Goal: Information Seeking & Learning: Learn about a topic

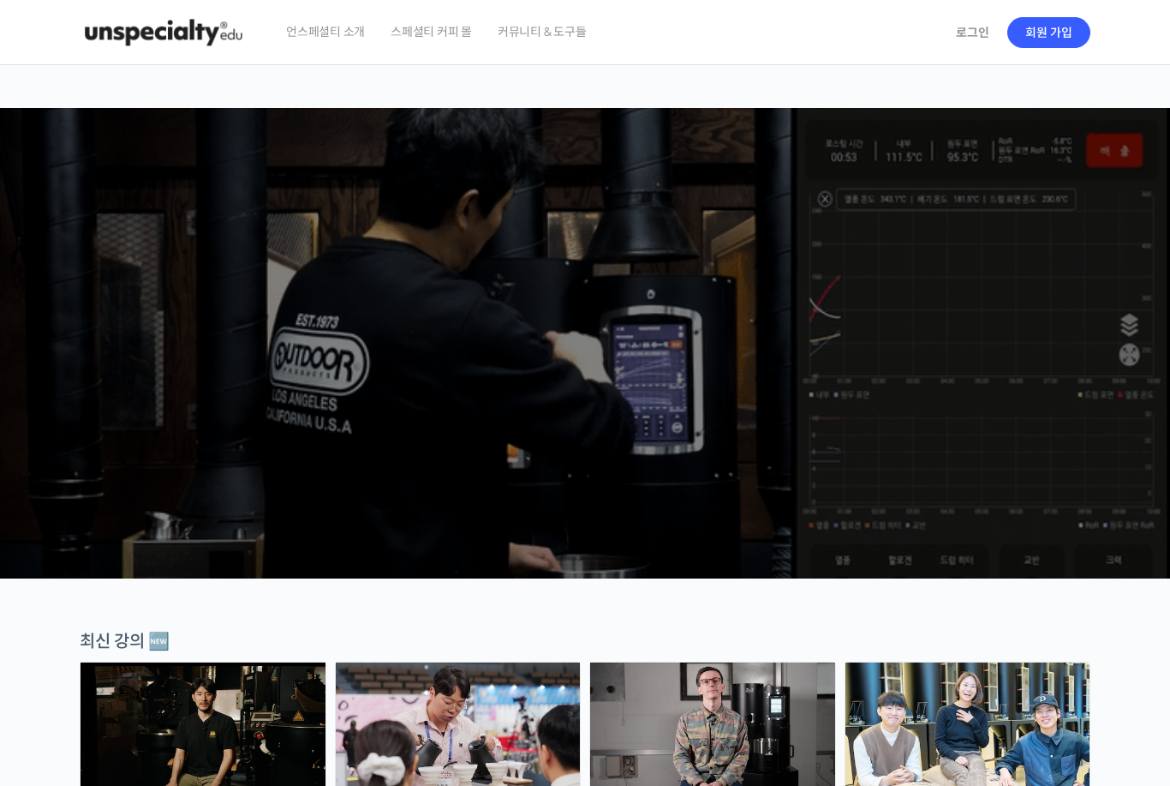
click at [964, 40] on link "로그인" at bounding box center [973, 32] width 54 height 39
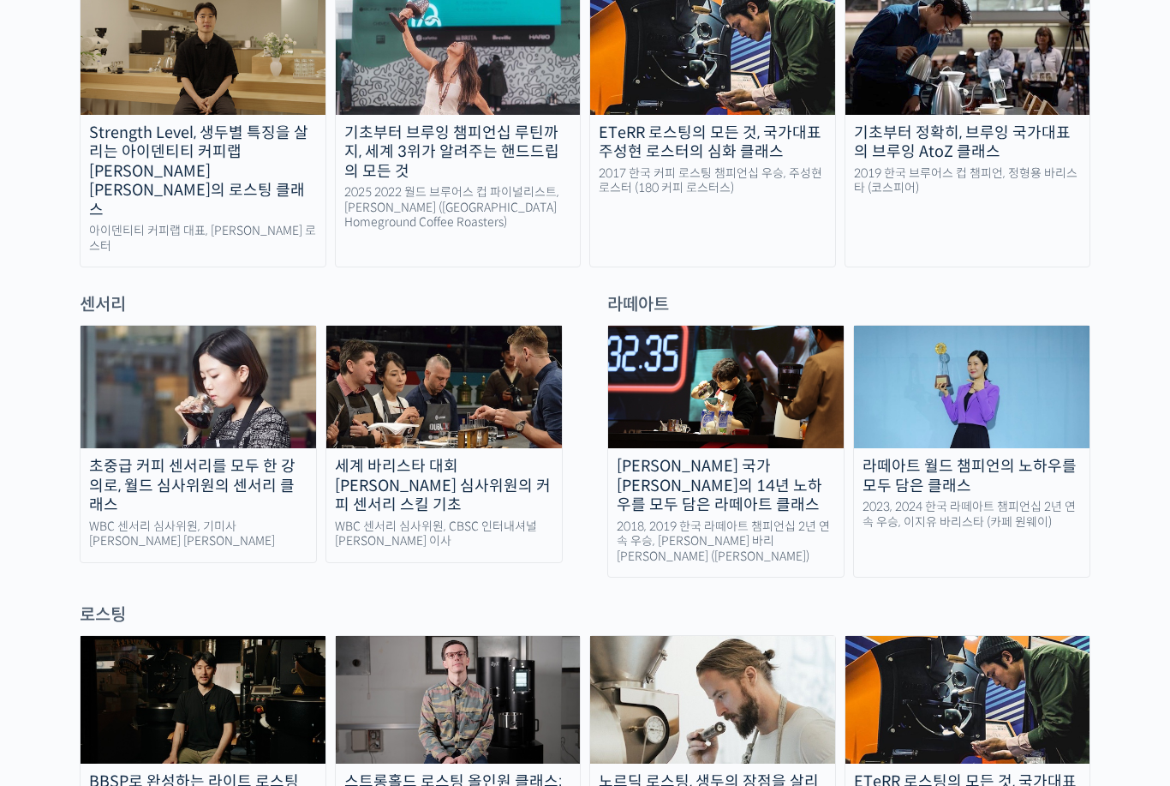
scroll to position [990, 0]
click at [530, 519] on div "WBC 센서리 심사위원, CBSC 인터내셔널 윤선희 이사" at bounding box center [444, 534] width 236 height 30
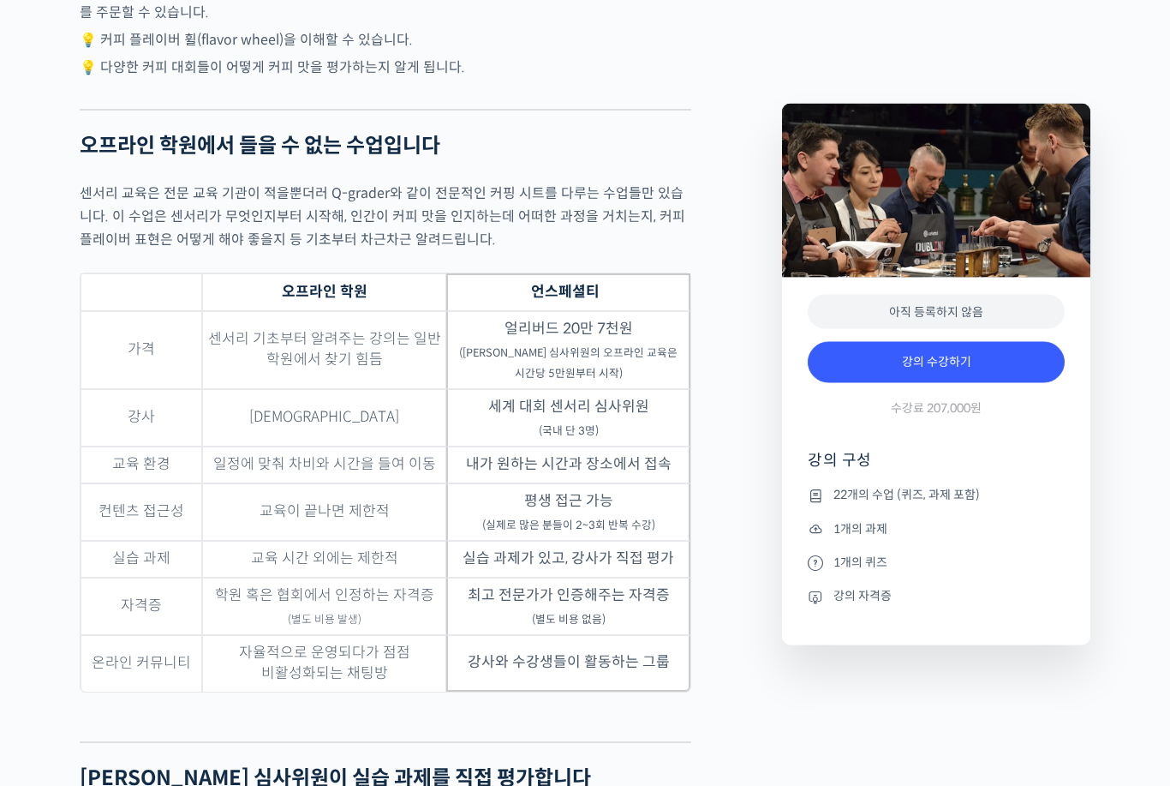
scroll to position [4937, 0]
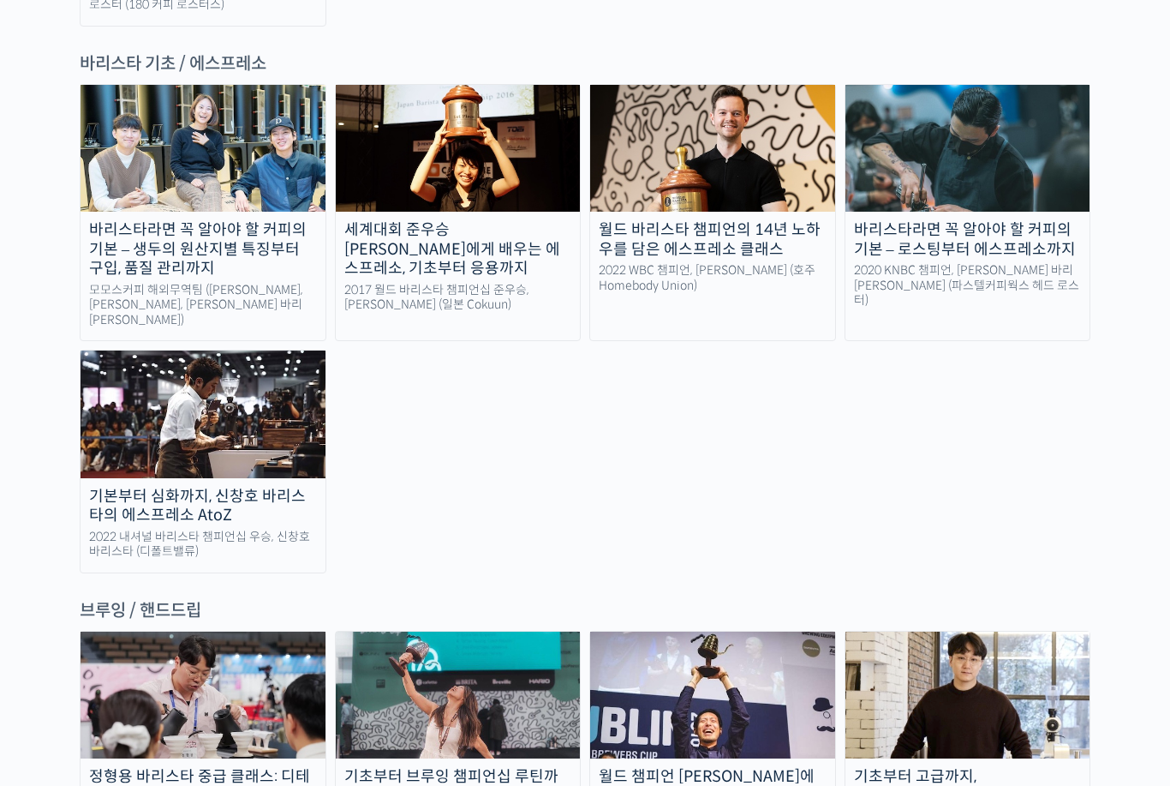
scroll to position [2367, 0]
click at [688, 632] on img at bounding box center [712, 695] width 245 height 127
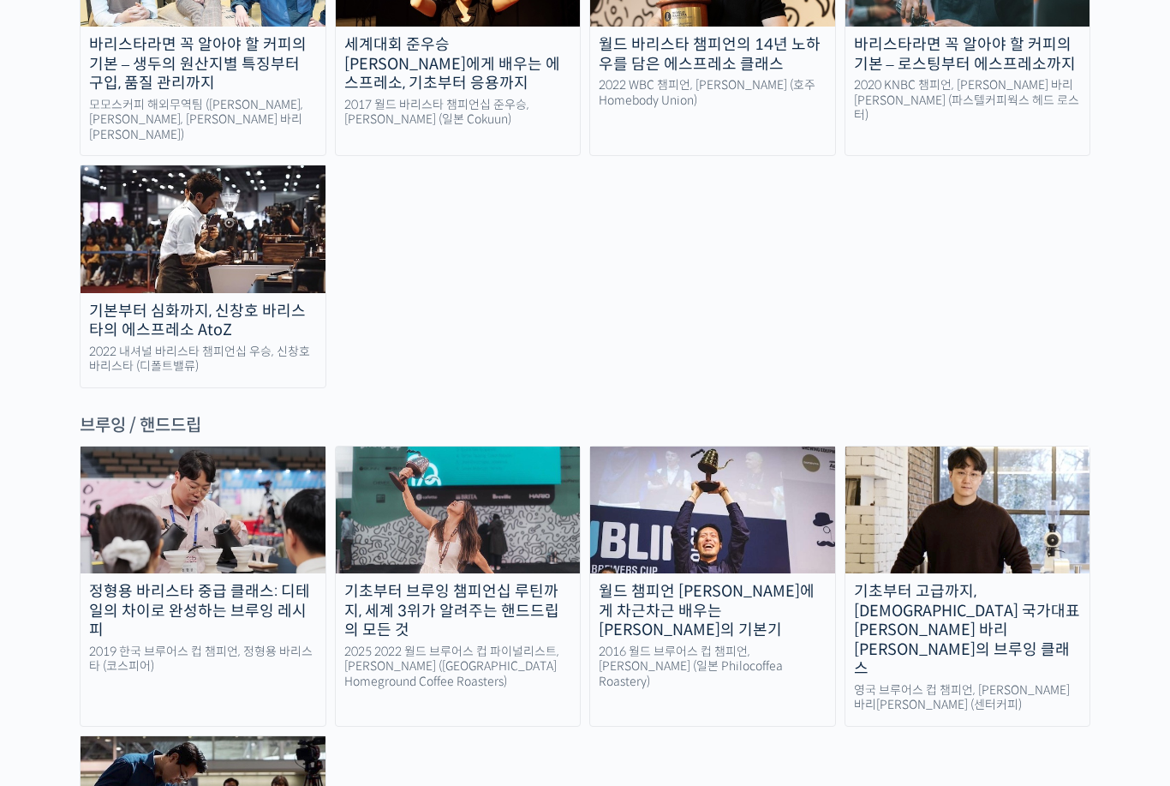
scroll to position [2553, 0]
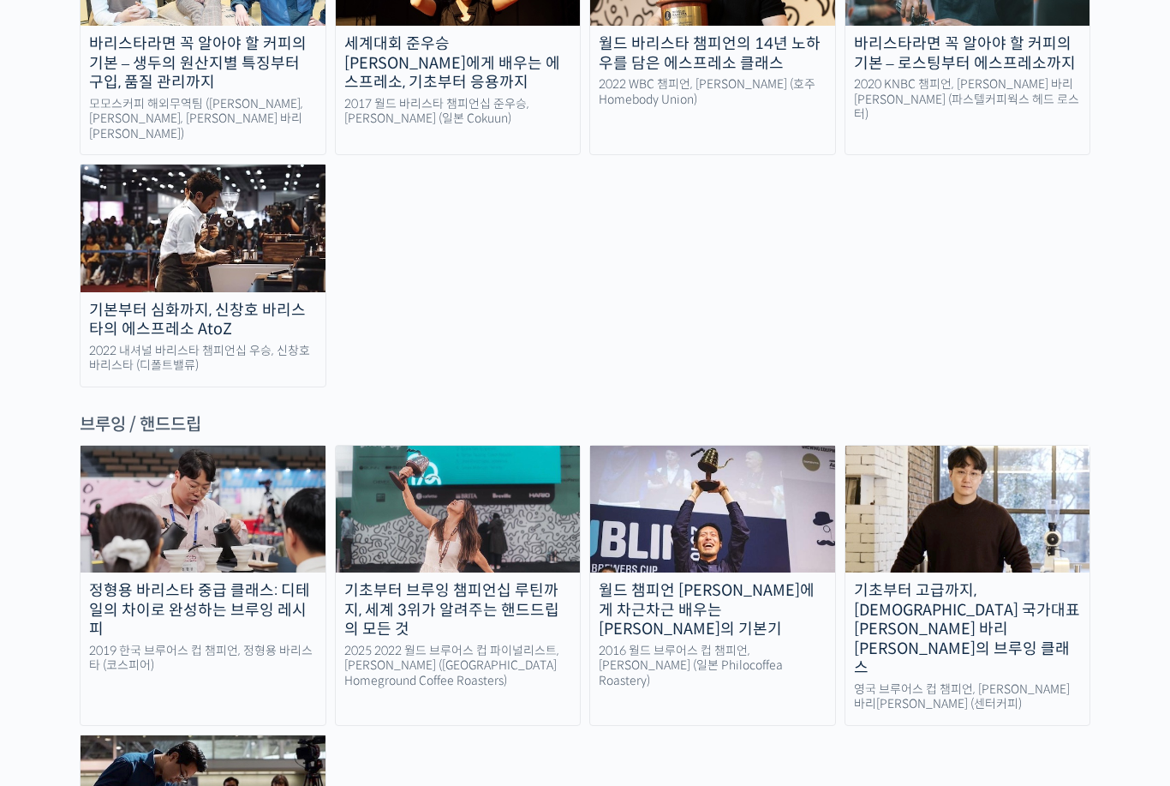
click at [217, 735] on img at bounding box center [203, 798] width 245 height 127
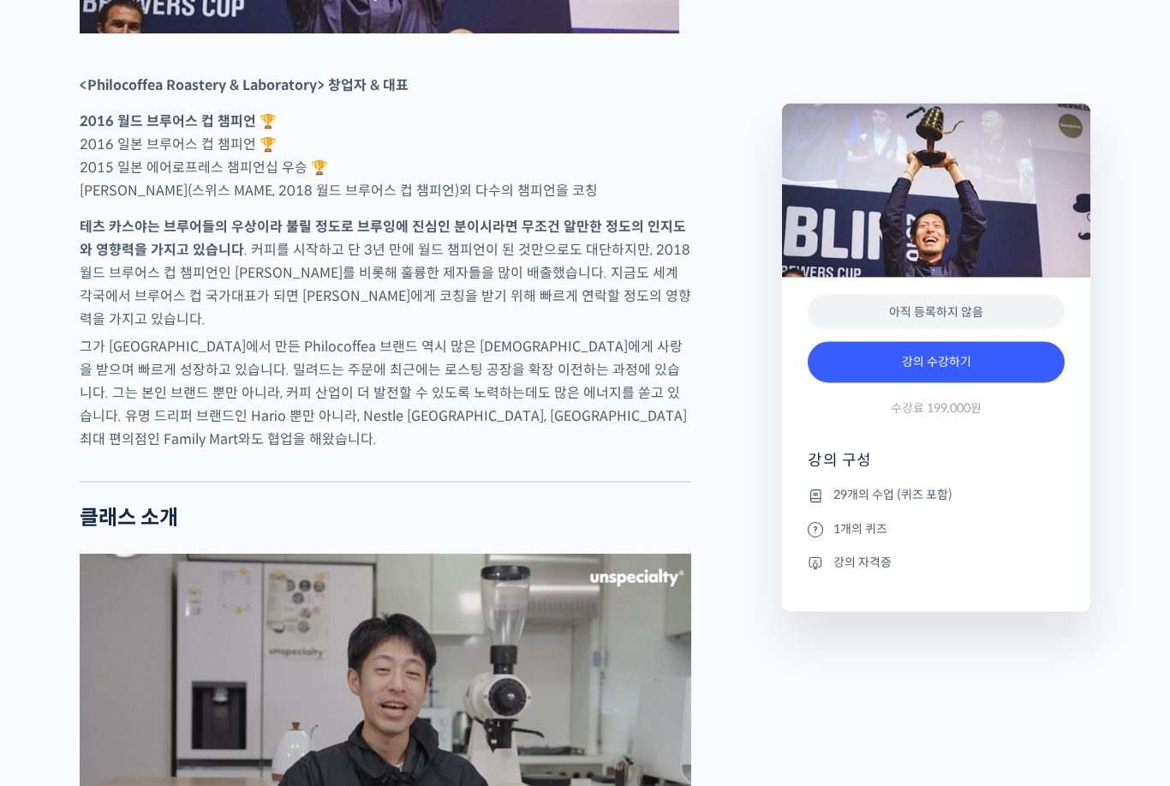
scroll to position [1330, 0]
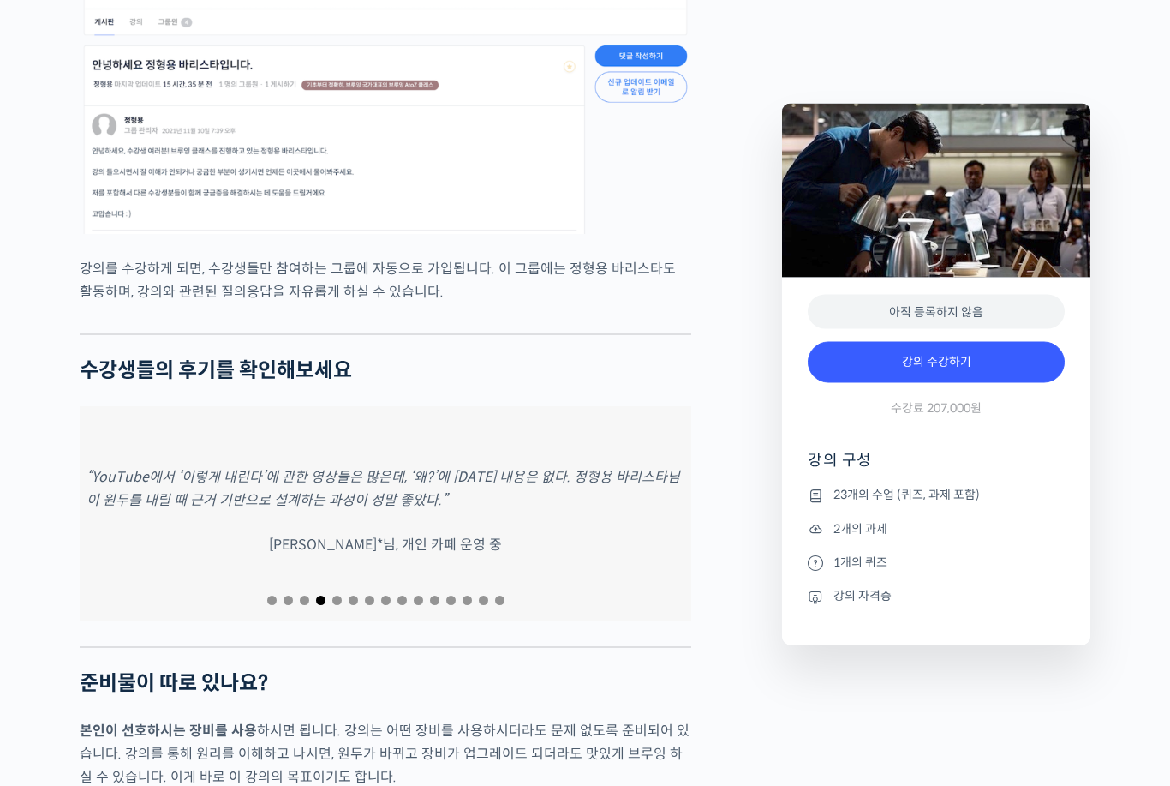
scroll to position [7479, 0]
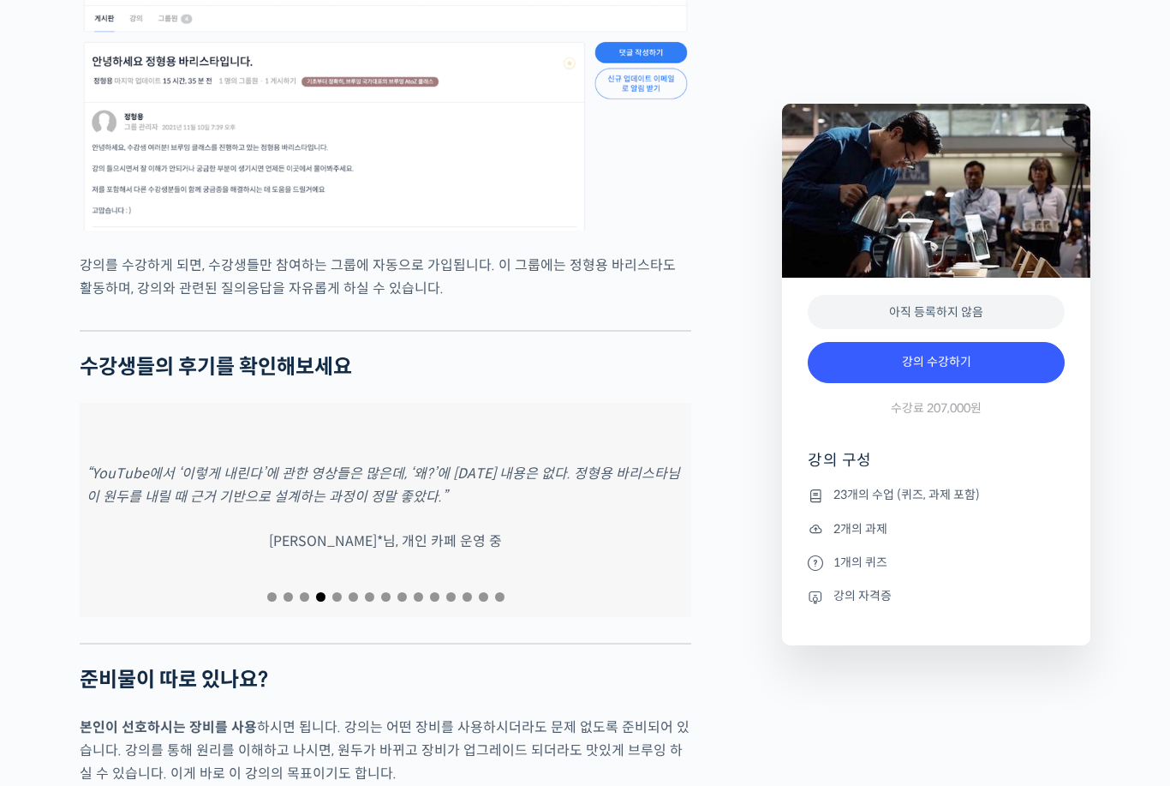
click at [573, 544] on div "“YouTube에서 ‘이렇게 내린다’에 관한 영상들은 많은데, ‘왜?’에 [DATE] 내용은 없다. 정형용 바리스타님이 원두를 내릴 때 근거 …" at bounding box center [386, 510] width 612 height 214
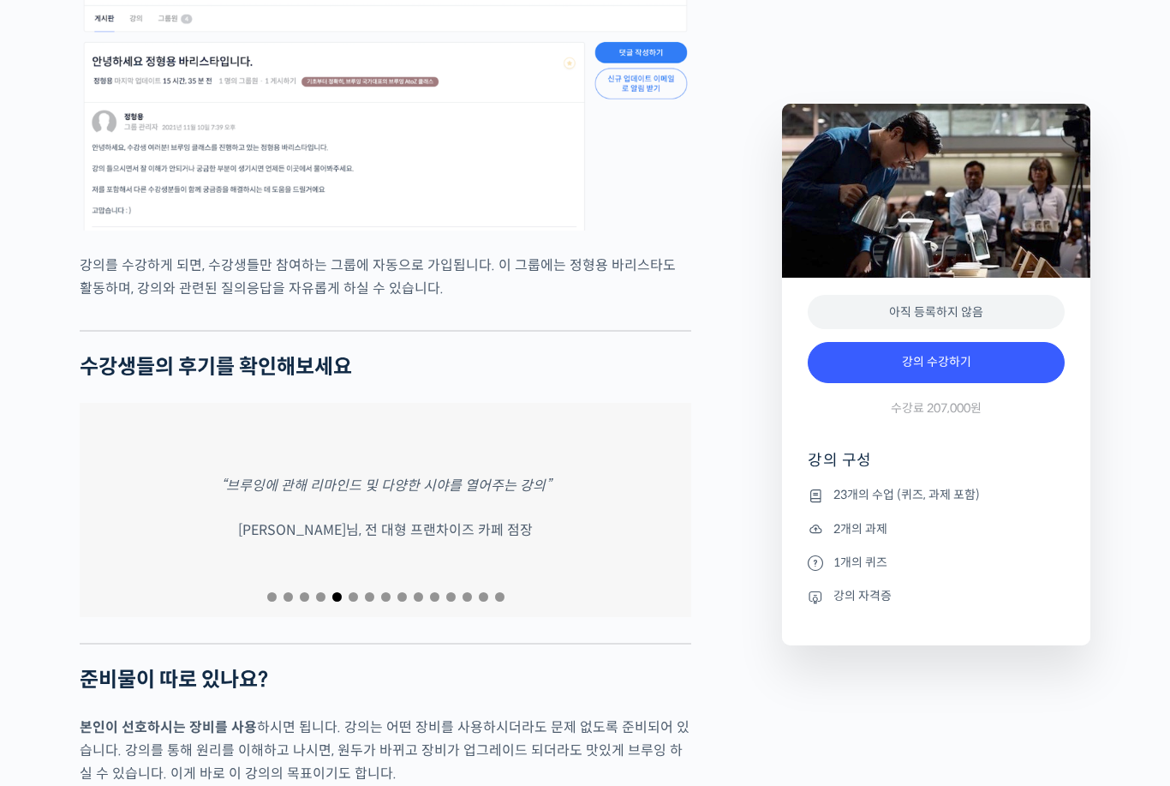
click at [596, 548] on div "“브루잉에 관해 리마인드 및 다양한 시야를 열어주는 강의” [PERSON_NAME]님, 전 대형 프랜차이즈 카페 점장" at bounding box center [386, 510] width 612 height 214
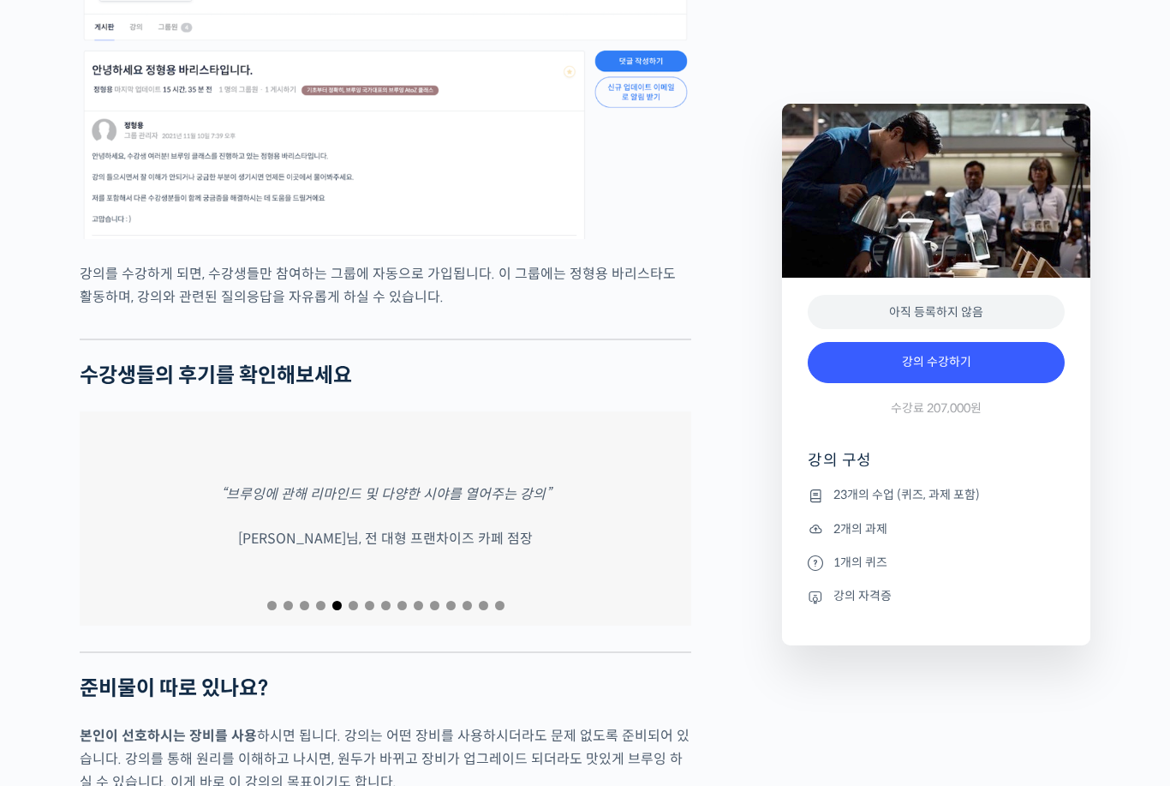
scroll to position [7456, 0]
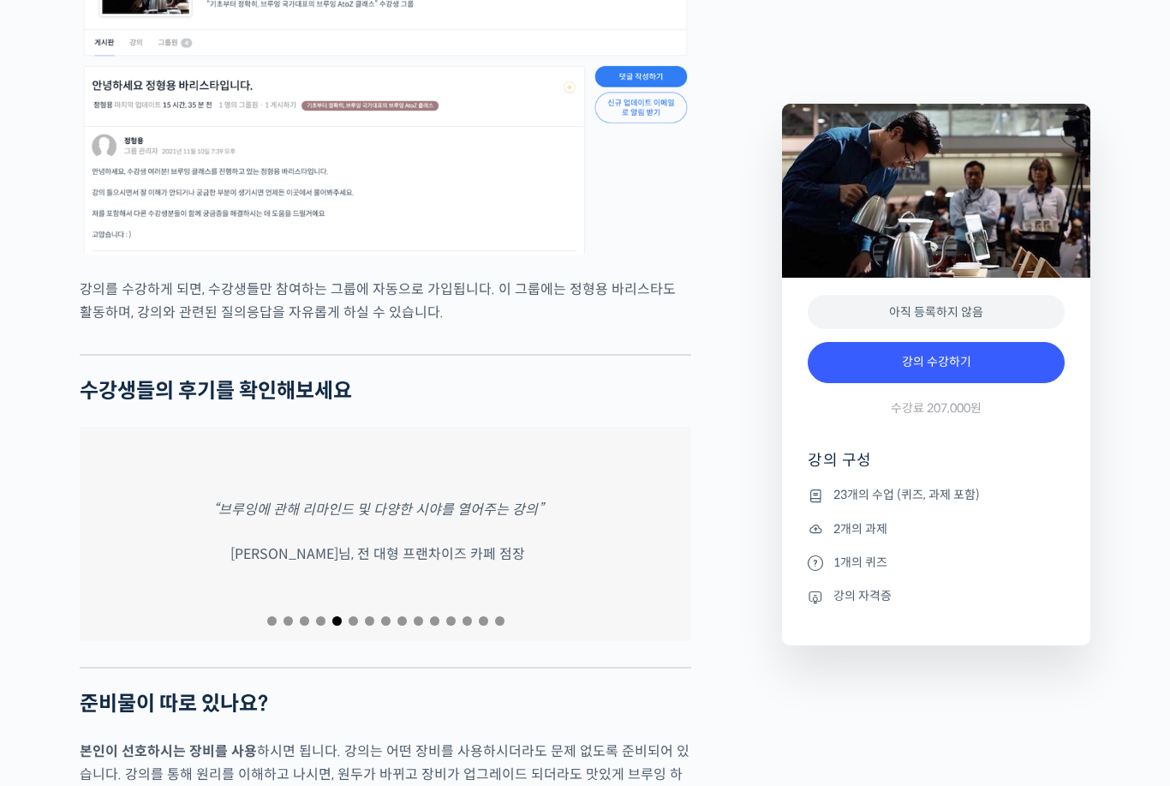
click at [563, 524] on div "“브루잉에 관해 리마인드 및 다양한 시야를 열어주는 강의” [PERSON_NAME]님, 전 대형 프랜차이즈 카페 점장" at bounding box center [378, 534] width 612 height 214
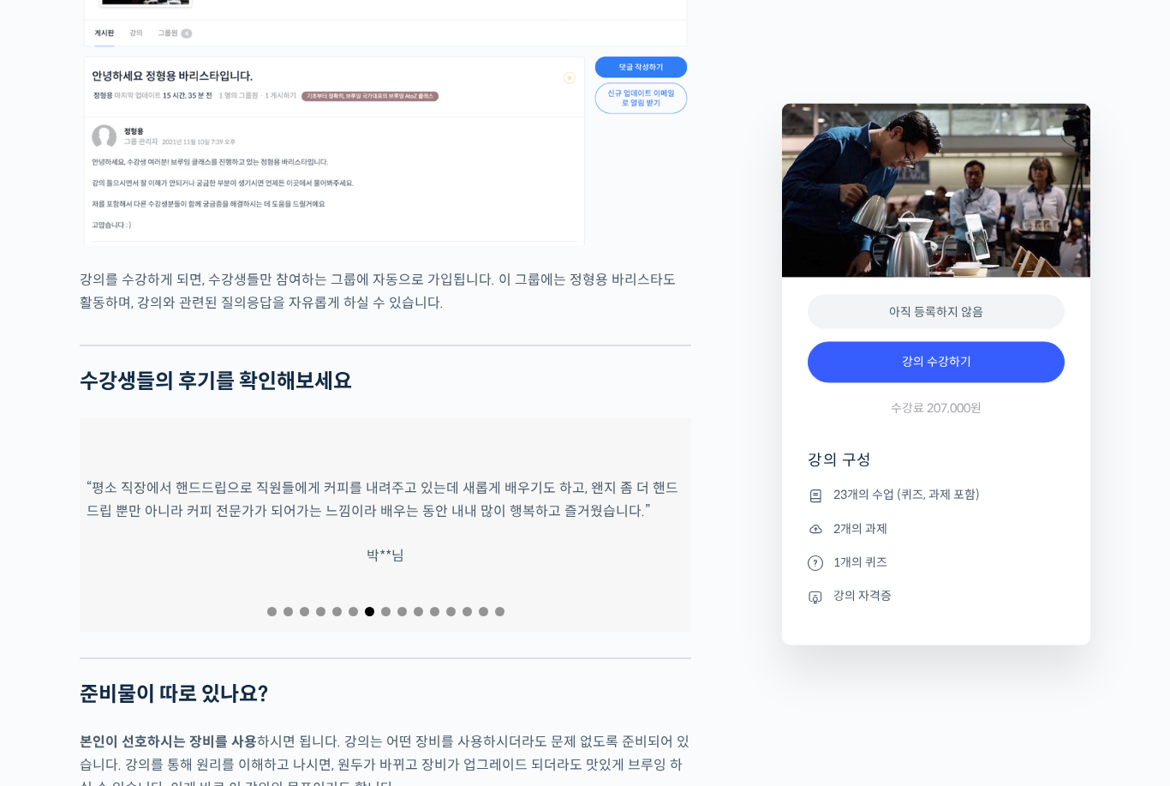
scroll to position [7465, 0]
click at [588, 523] on div "“평소 직장에서 핸드드립으로 직원들에게 커피를 내려주고 있는데 새롭게 배우기도 하고, 왠지 좀 더 핸드드립 뿐만 아니라 커피 전문가가 되어가는…" at bounding box center [386, 524] width 612 height 214
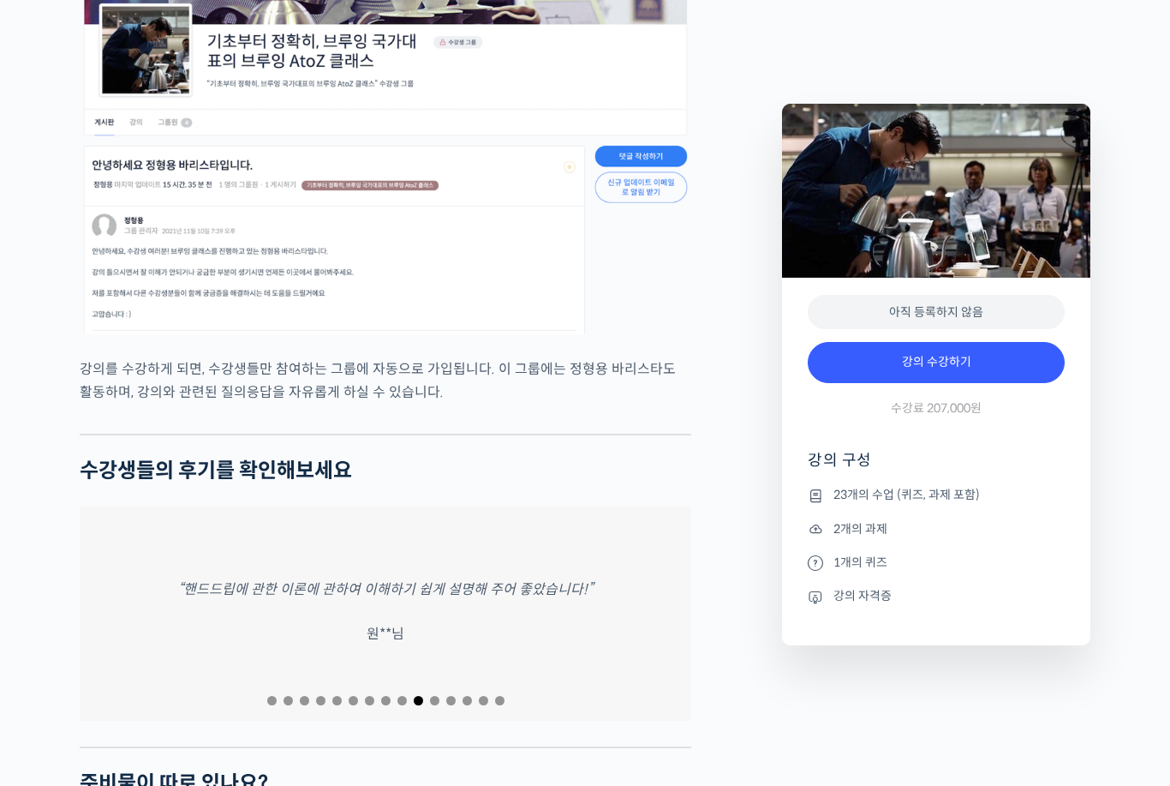
scroll to position [7375, 0]
click at [551, 627] on div "“장소와 시간의 제약 없이 들을 수 있는 점이 너무 좋았습니다.” 주**님" at bounding box center [386, 614] width 612 height 214
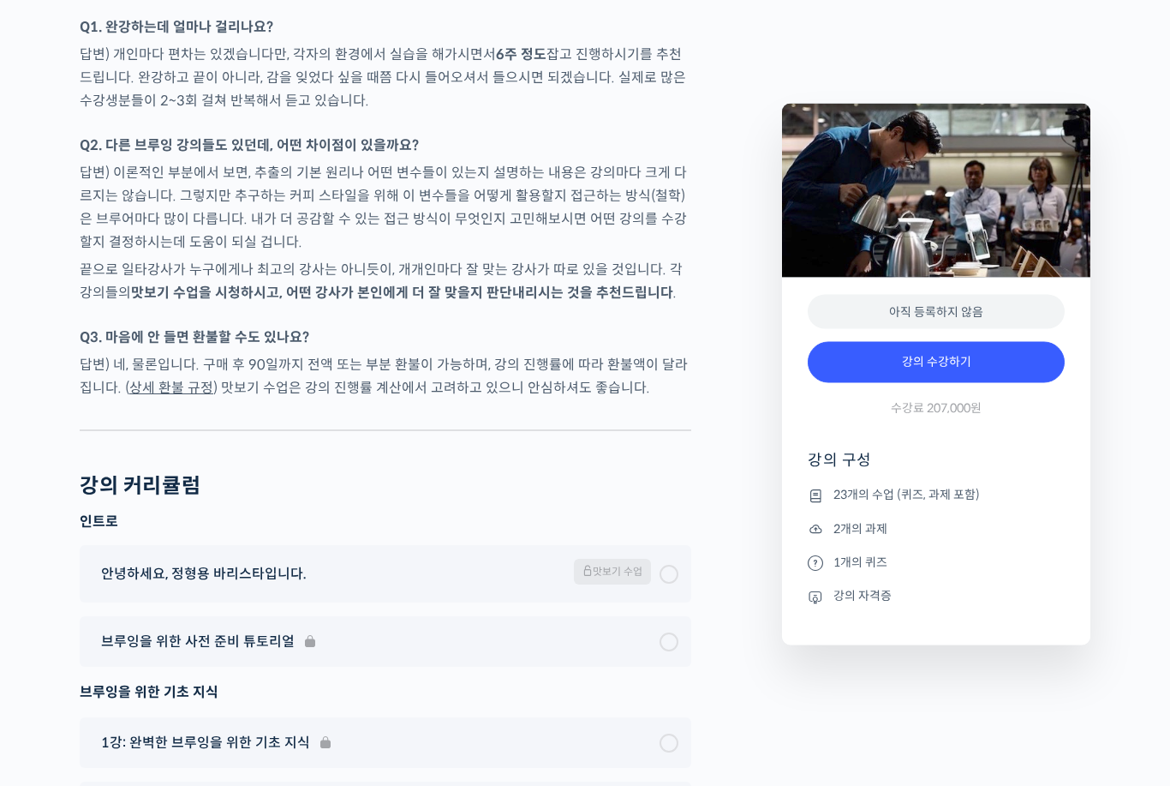
scroll to position [8894, 0]
